Goal: Information Seeking & Learning: Check status

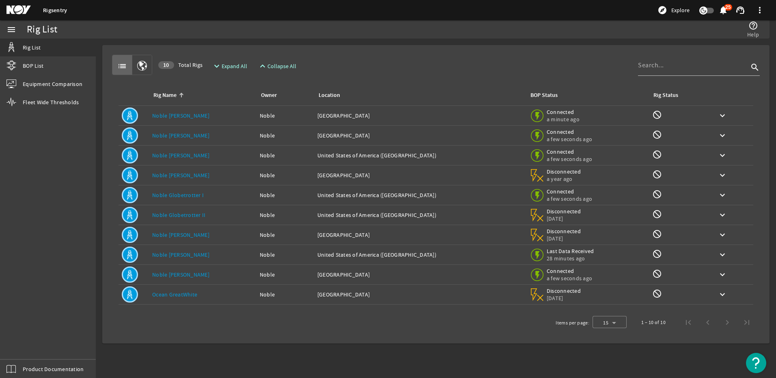
click at [193, 115] on link "Noble [PERSON_NAME]" at bounding box center [180, 115] width 57 height 7
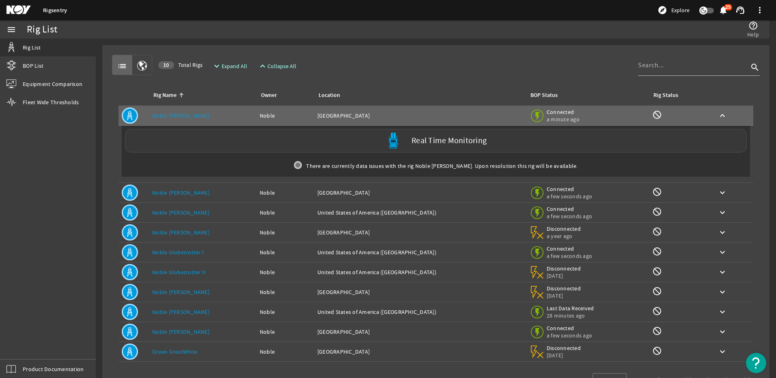
click at [417, 141] on label "Real Time Monitoring" at bounding box center [448, 141] width 75 height 9
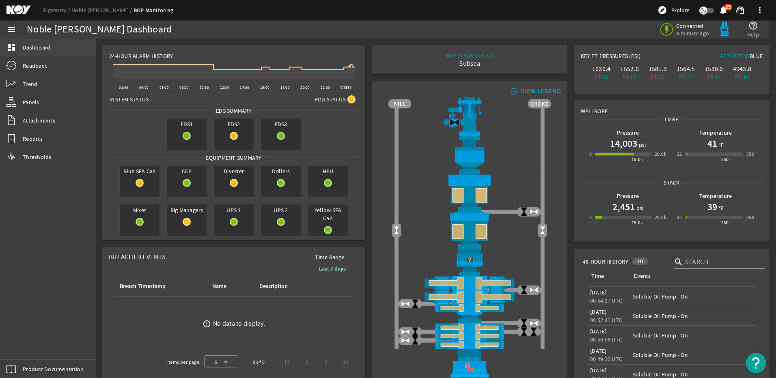
click at [35, 47] on span "Dashboard" at bounding box center [37, 47] width 28 height 8
click at [45, 69] on span "Readback" at bounding box center [35, 66] width 24 height 8
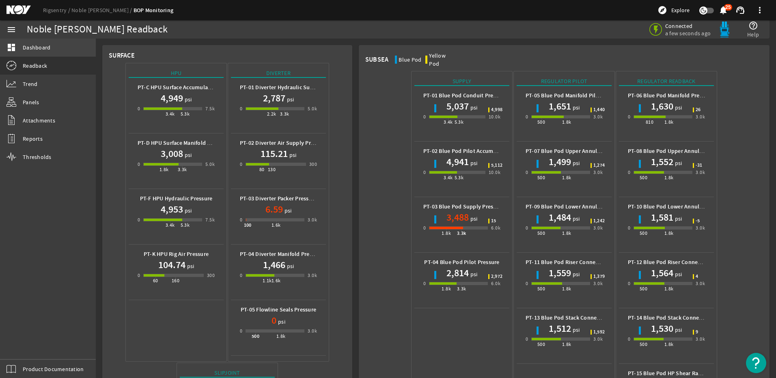
click at [31, 42] on link "dashboard Dashboard" at bounding box center [48, 48] width 96 height 18
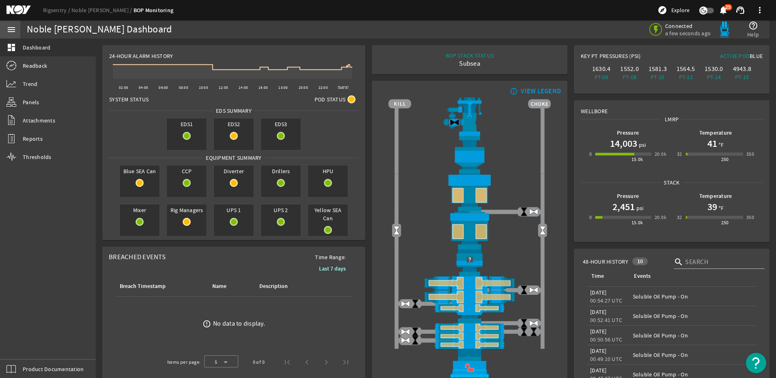
click at [14, 29] on mat-icon "menu" at bounding box center [11, 30] width 10 height 10
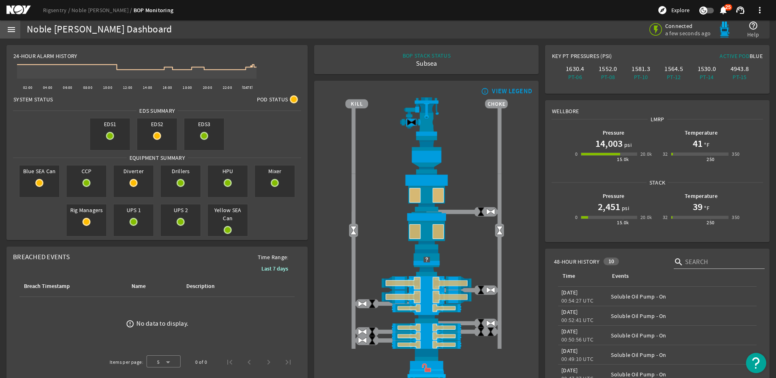
click at [14, 29] on mat-icon "menu" at bounding box center [11, 30] width 10 height 10
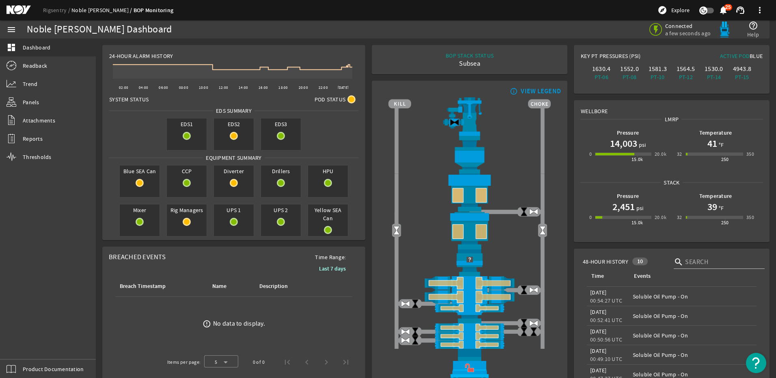
click at [102, 9] on link "Noble [PERSON_NAME]" at bounding box center [102, 9] width 62 height 7
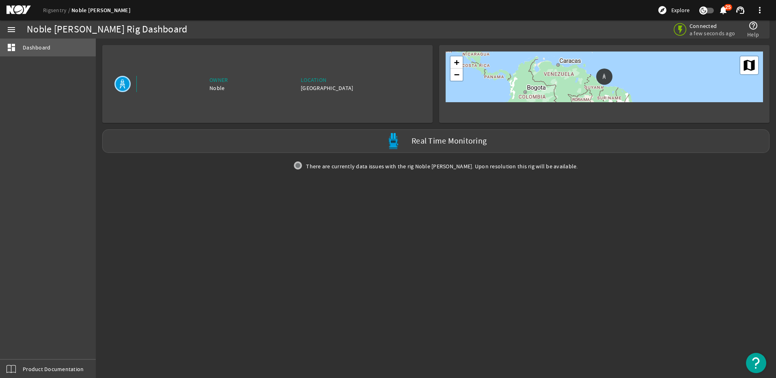
click at [41, 44] on span "Dashboard" at bounding box center [37, 47] width 28 height 8
click at [59, 9] on link "Rigsentry" at bounding box center [57, 9] width 28 height 7
